Goal: Information Seeking & Learning: Understand process/instructions

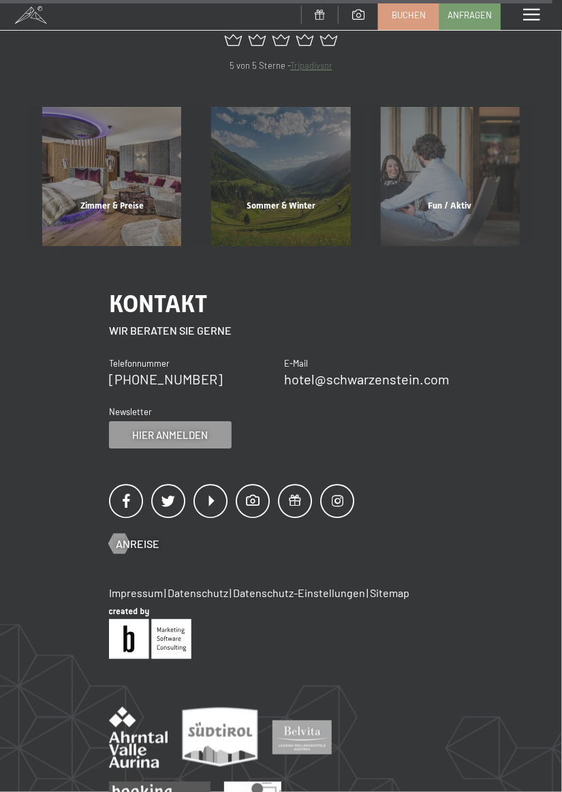
scroll to position [5165, 0]
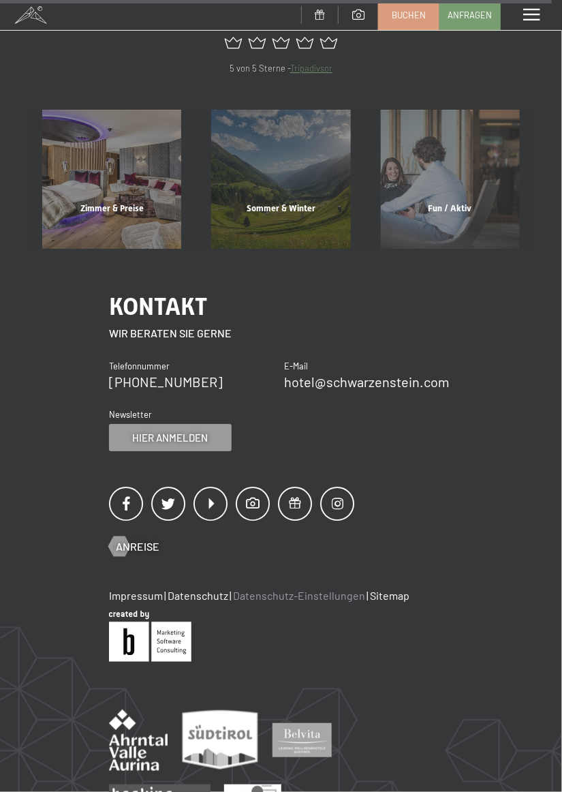
click at [327, 589] on link "Datenschutz-Einstellungen" at bounding box center [299, 595] width 132 height 13
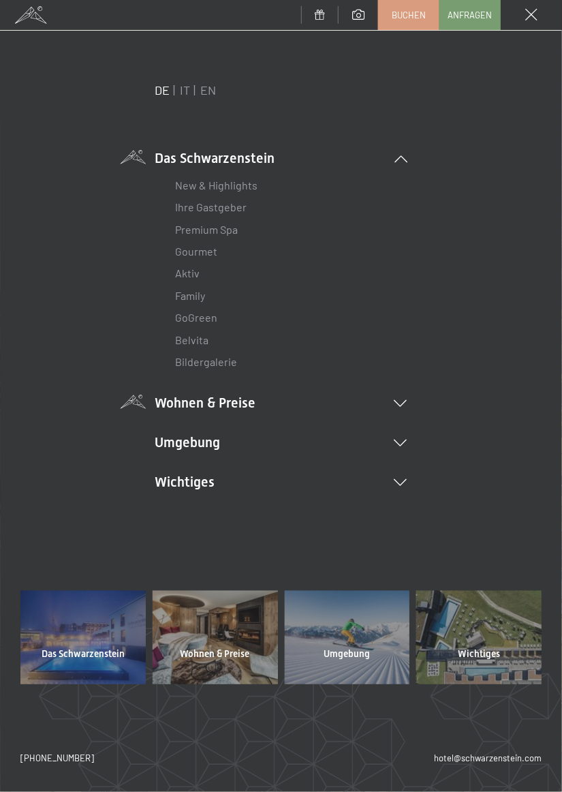
click at [402, 404] on icon at bounding box center [401, 403] width 13 height 7
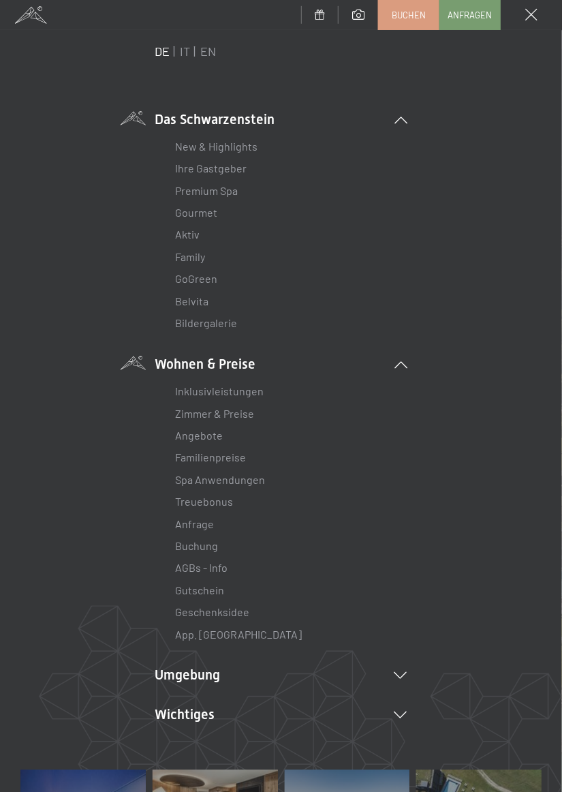
scroll to position [39, 0]
click at [219, 573] on link "AGBs - Info" at bounding box center [202, 567] width 52 height 13
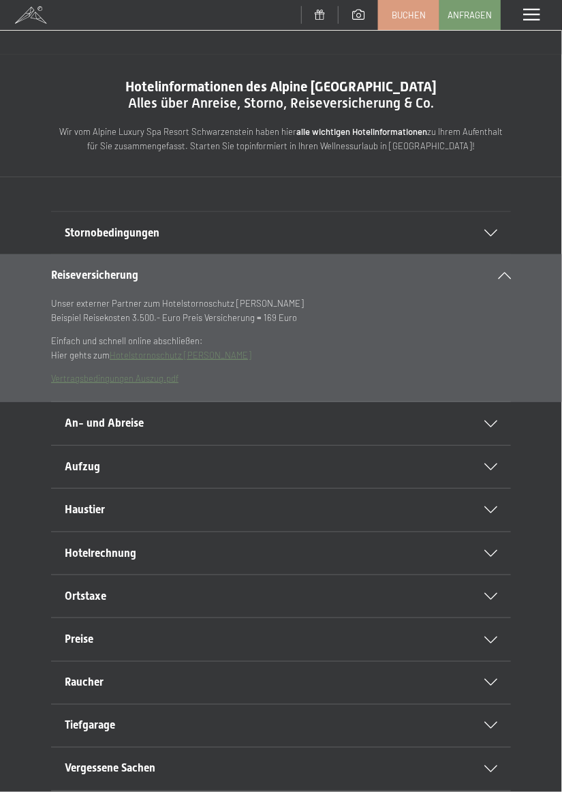
click at [493, 232] on icon at bounding box center [491, 233] width 13 height 7
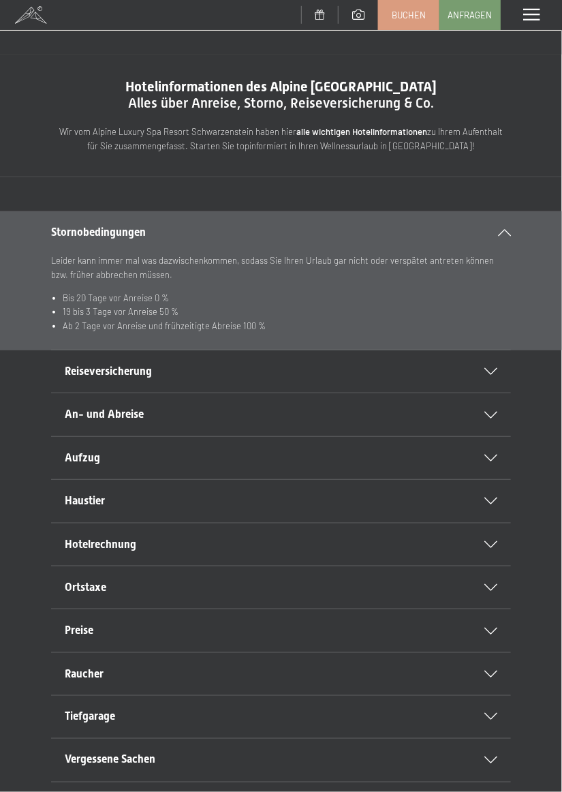
click at [504, 237] on div "Stornobedingungen" at bounding box center [281, 232] width 460 height 42
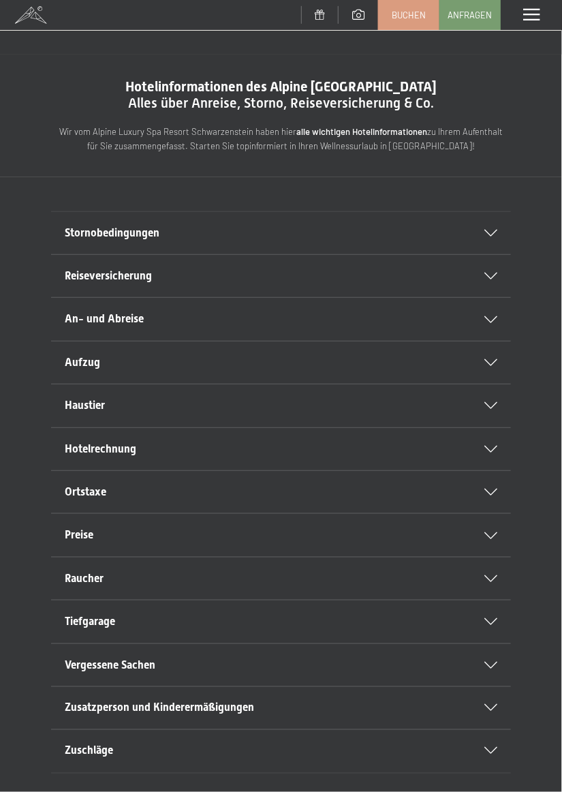
click at [493, 453] on div "Hotelrechnung" at bounding box center [281, 449] width 433 height 42
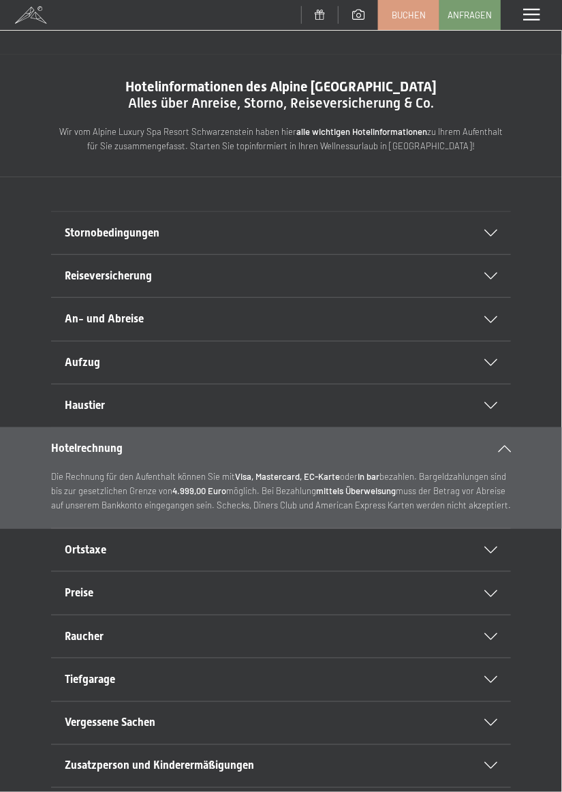
click at [511, 453] on div "Hotelrechnung" at bounding box center [281, 448] width 460 height 42
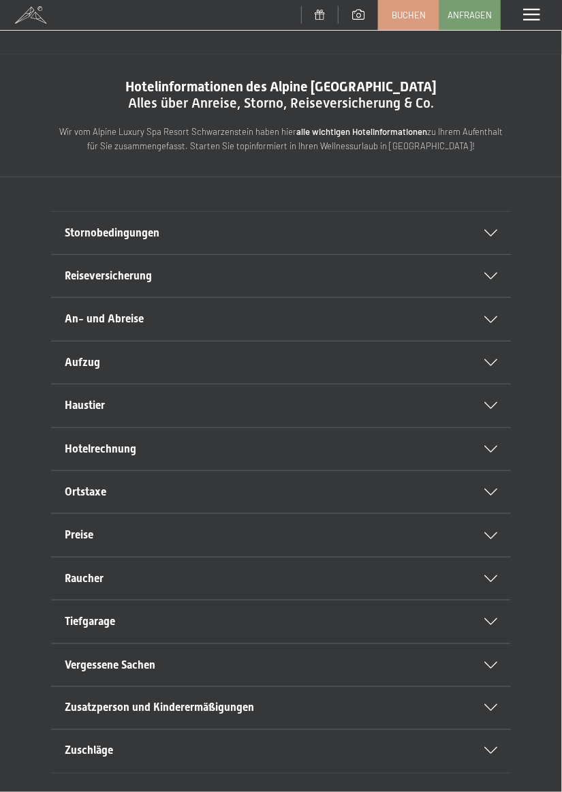
click at [494, 491] on icon at bounding box center [491, 492] width 13 height 7
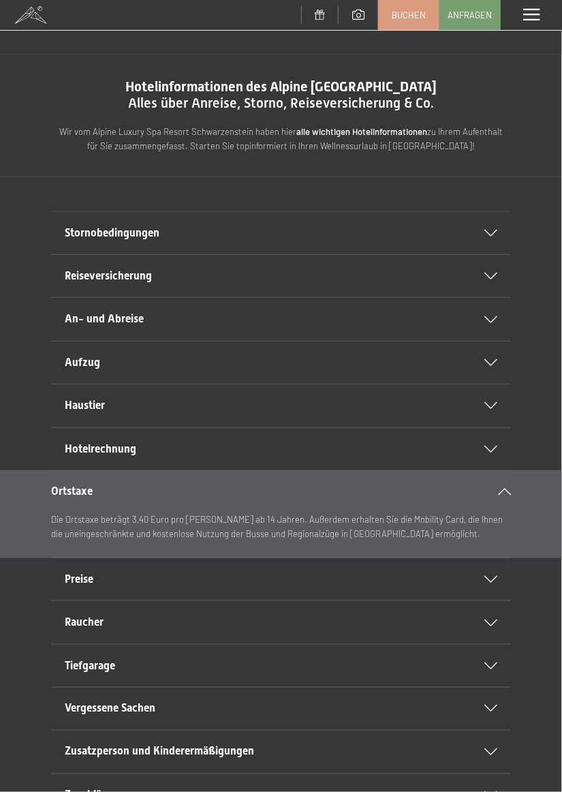
click at [499, 489] on icon at bounding box center [504, 491] width 13 height 7
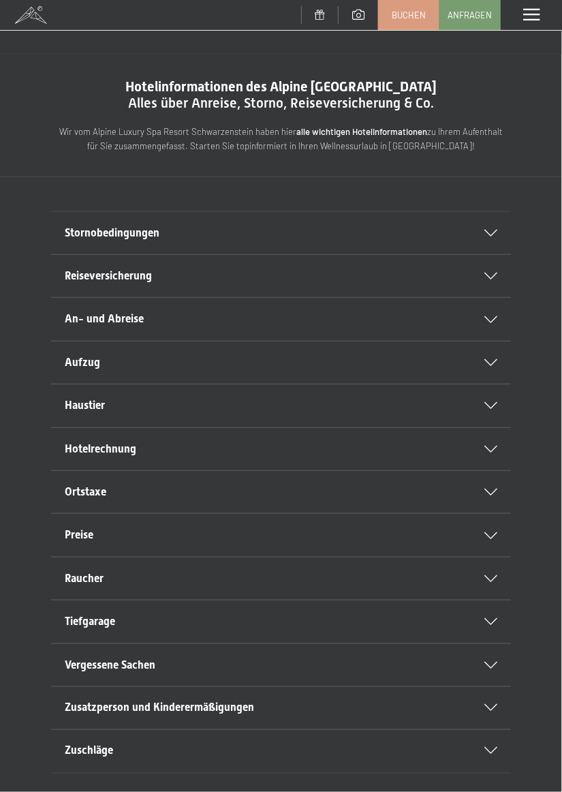
click at [493, 539] on div "Preise" at bounding box center [281, 535] width 433 height 42
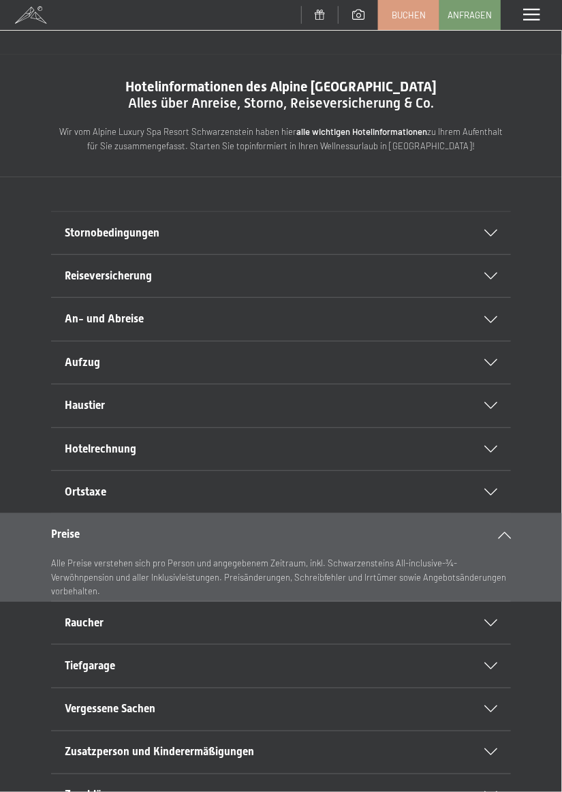
click at [494, 540] on div "Preise" at bounding box center [281, 534] width 460 height 42
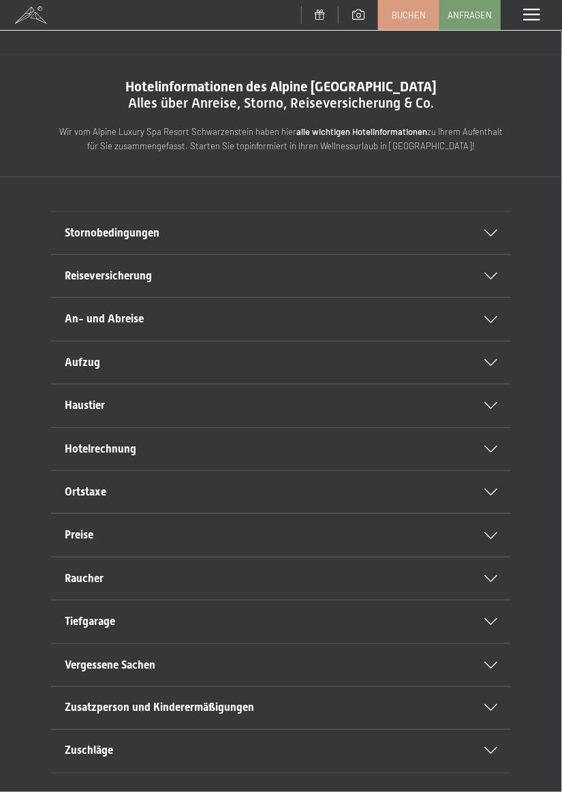
click at [489, 580] on icon at bounding box center [491, 578] width 13 height 7
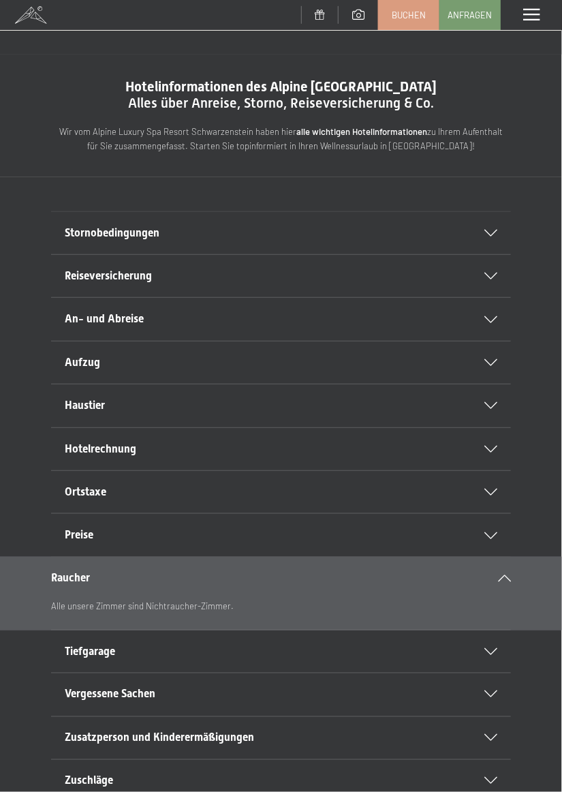
click at [491, 586] on div "Raucher" at bounding box center [281, 578] width 460 height 42
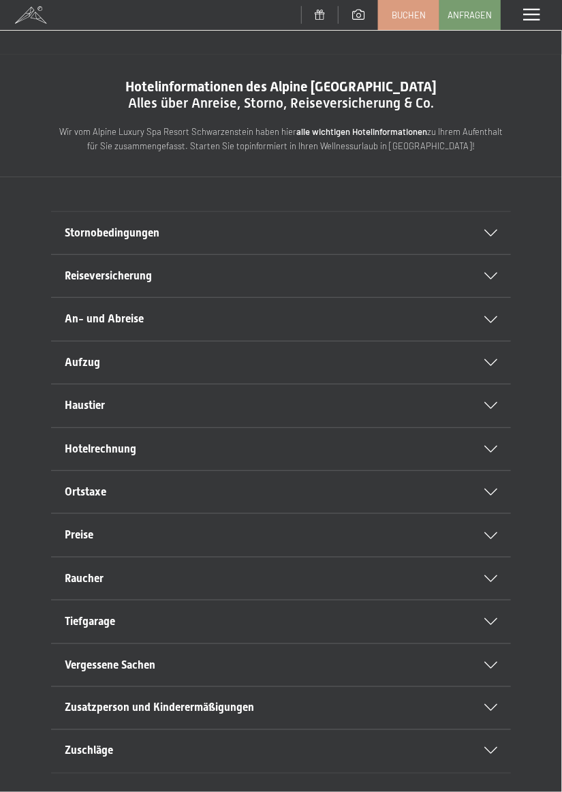
click at [497, 626] on div "Tiefgarage" at bounding box center [281, 622] width 433 height 42
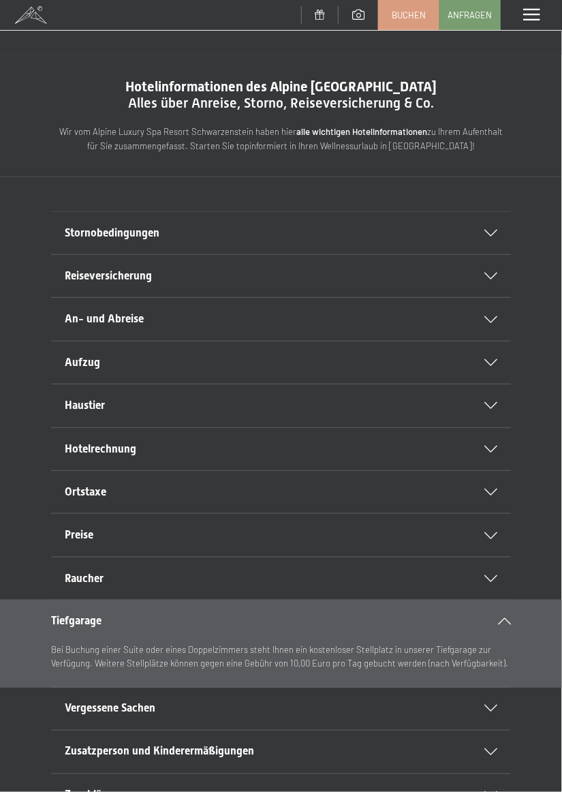
click at [506, 620] on icon at bounding box center [504, 621] width 13 height 7
